Goal: Task Accomplishment & Management: Manage account settings

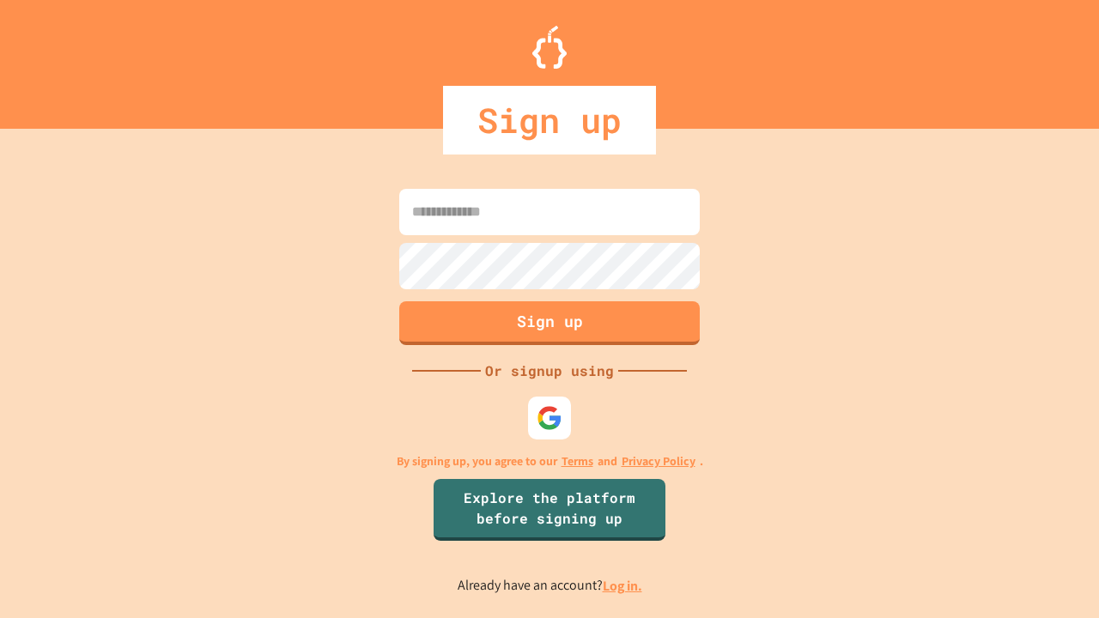
click at [623, 585] on link "Log in." at bounding box center [621, 586] width 39 height 18
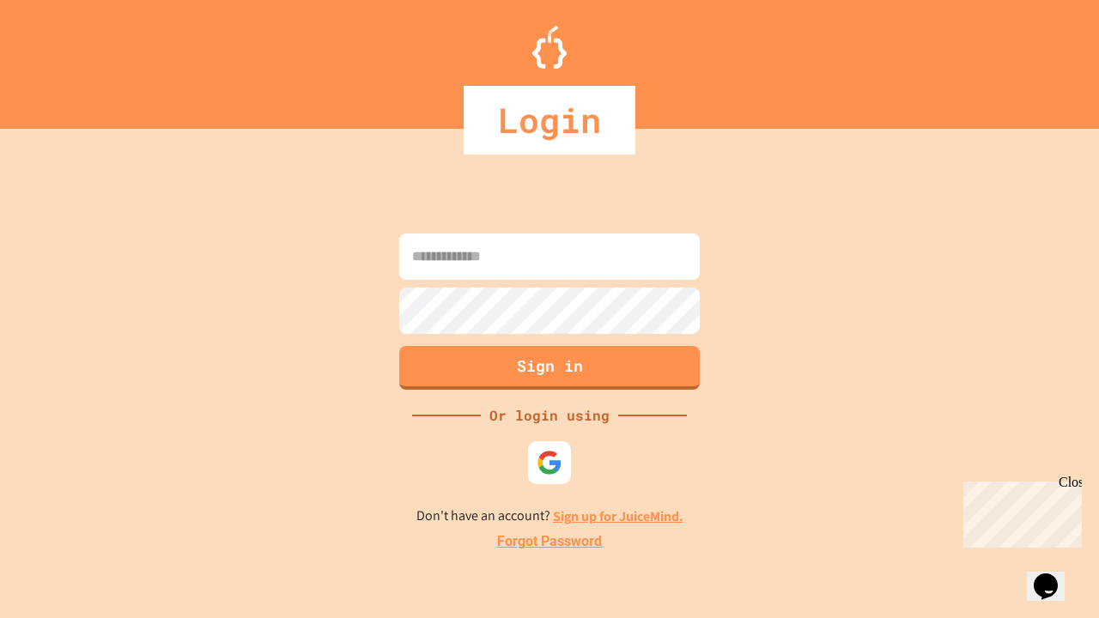
type input "*****"
